Goal: Task Accomplishment & Management: Use online tool/utility

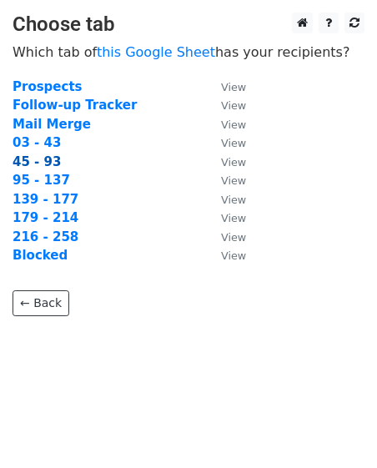
click at [14, 164] on strong "45 - 93" at bounding box center [37, 161] width 48 height 15
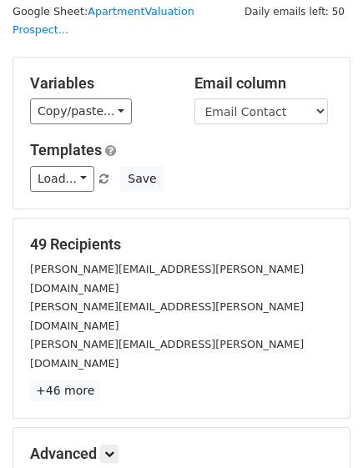
scroll to position [114, 0]
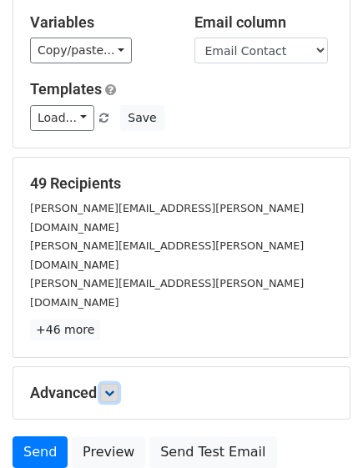
click at [115, 384] on link at bounding box center [109, 393] width 18 height 18
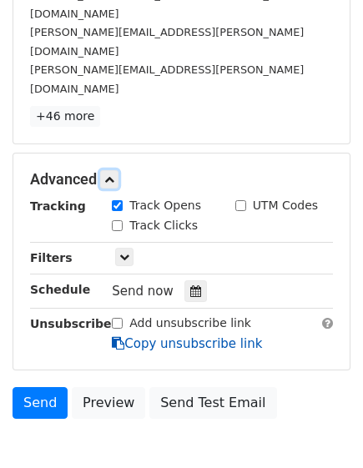
scroll to position [344, 0]
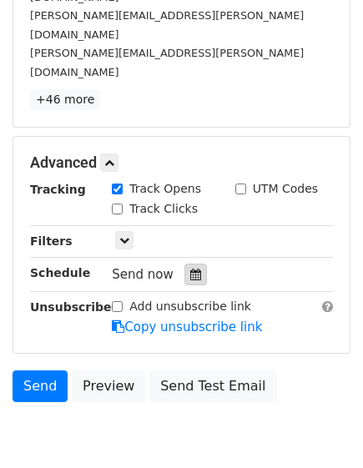
click at [189, 264] on div at bounding box center [195, 275] width 23 height 22
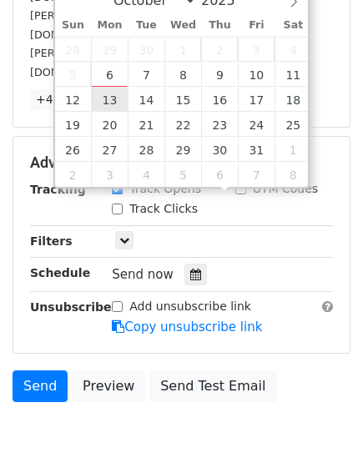
type input "[DATE] 12:00"
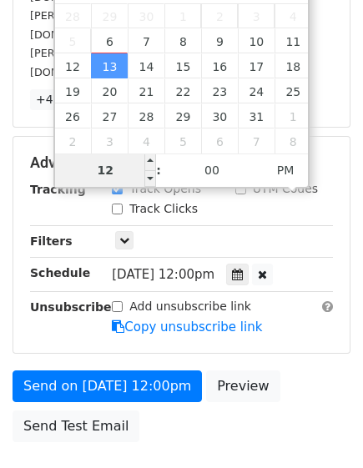
type input "2"
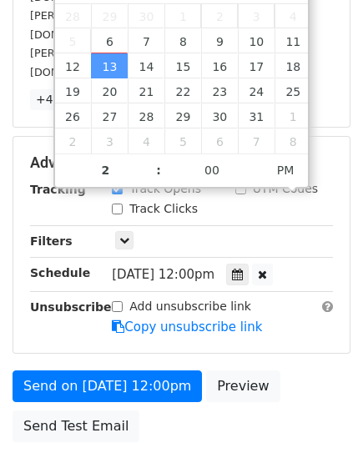
type input "[DATE] 14:00"
click at [190, 391] on body "New Campaign Daily emails left: 50 Google Sheet: ApartmentValuation Prospect...…" at bounding box center [181, 93] width 363 height 849
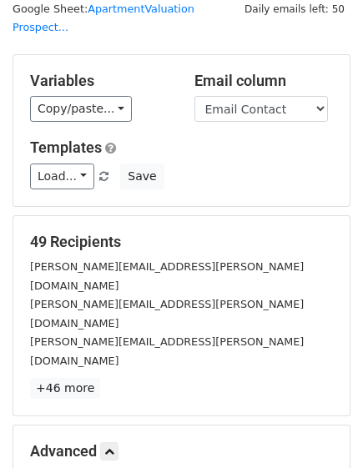
scroll to position [10, 0]
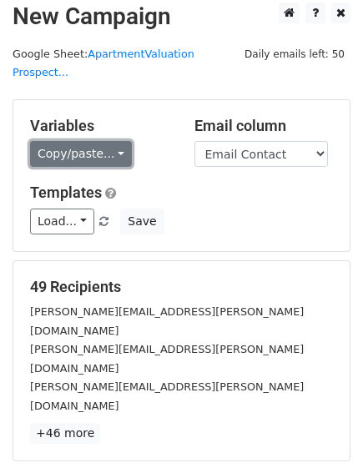
click at [66, 141] on link "Copy/paste..." at bounding box center [81, 154] width 102 height 26
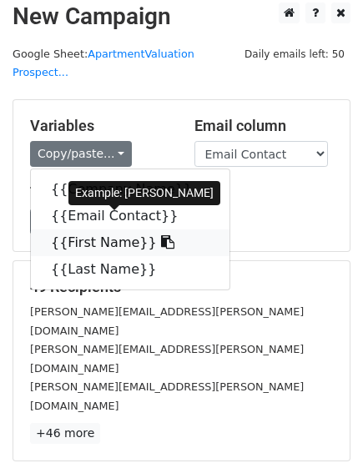
click at [73, 230] on link "{{First Name}}" at bounding box center [130, 243] width 199 height 27
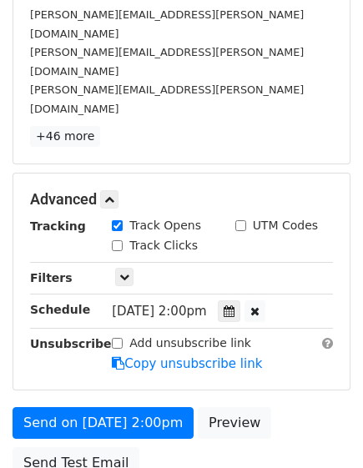
scroll to position [384, 0]
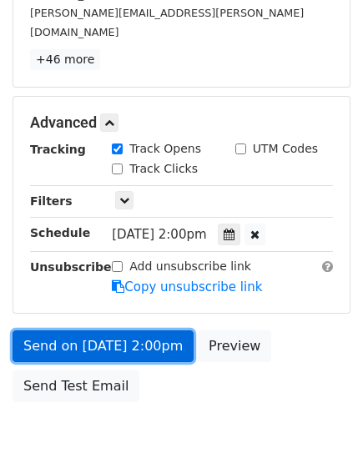
click at [109, 331] on link "Send on [DATE] 2:00pm" at bounding box center [103, 347] width 181 height 32
